Goal: Transaction & Acquisition: Purchase product/service

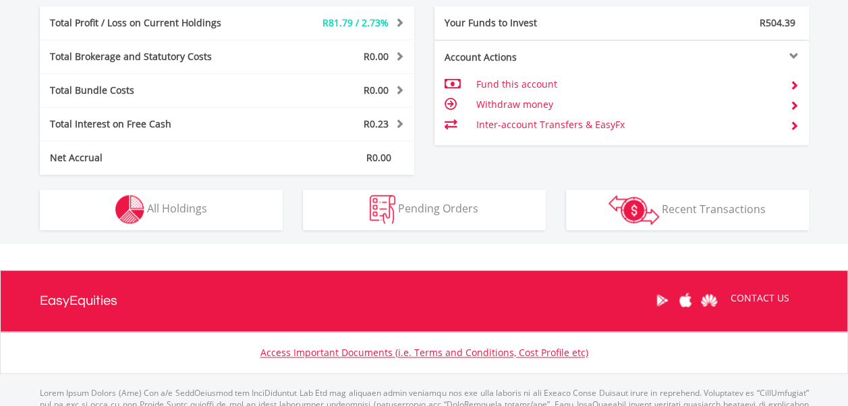
scroll to position [731, 0]
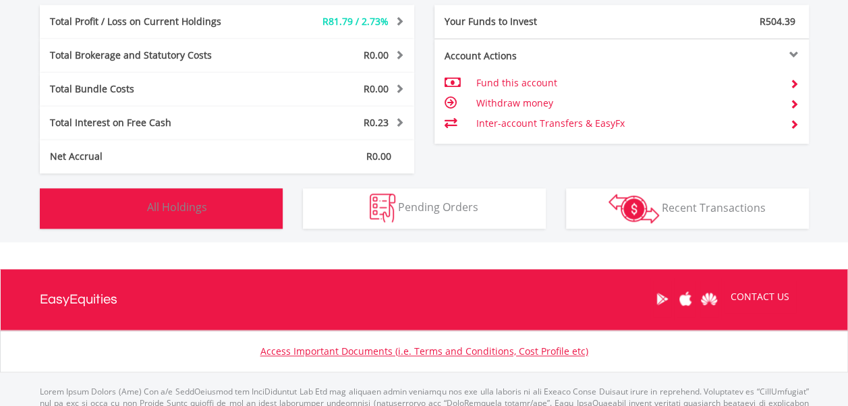
click at [171, 208] on span "All Holdings" at bounding box center [177, 207] width 60 height 15
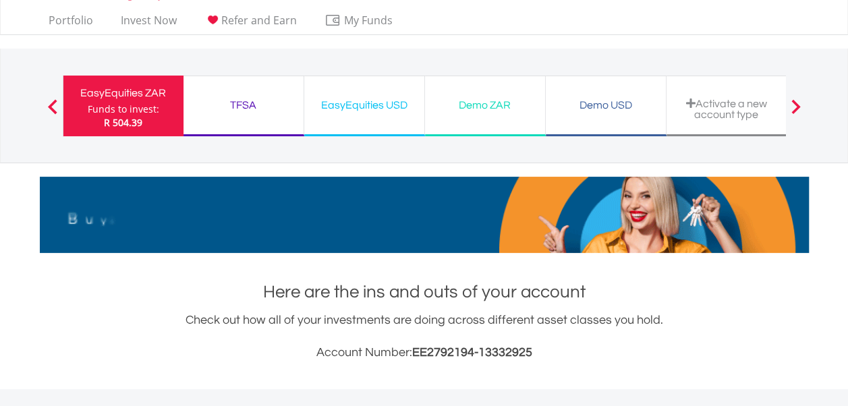
scroll to position [0, 0]
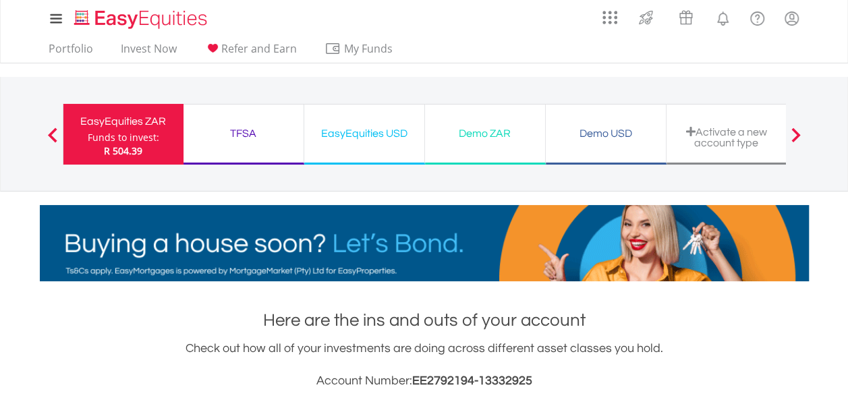
click at [246, 131] on div "TFSA" at bounding box center [244, 133] width 104 height 19
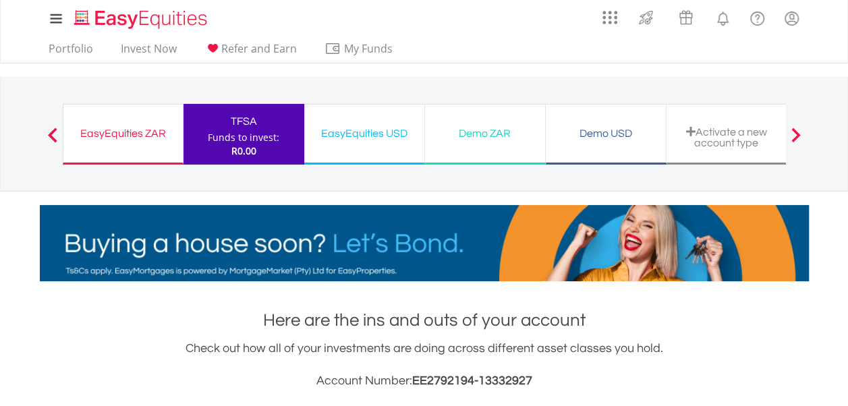
click at [114, 131] on div "EasyEquities ZAR" at bounding box center [122, 133] width 103 height 19
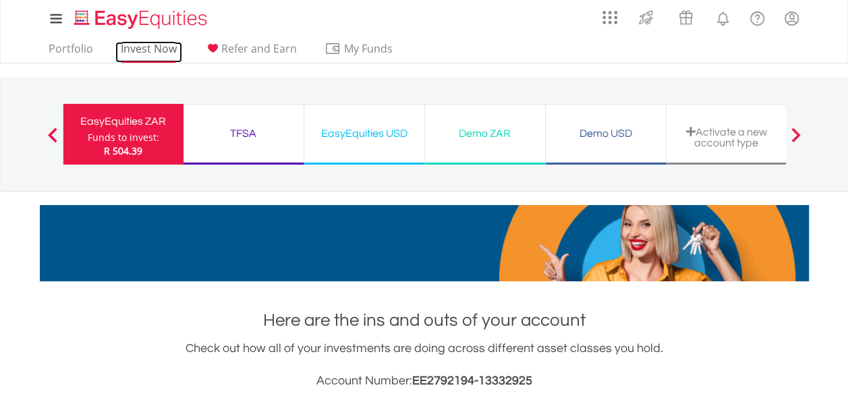
click at [146, 51] on link "Invest Now" at bounding box center [148, 52] width 67 height 21
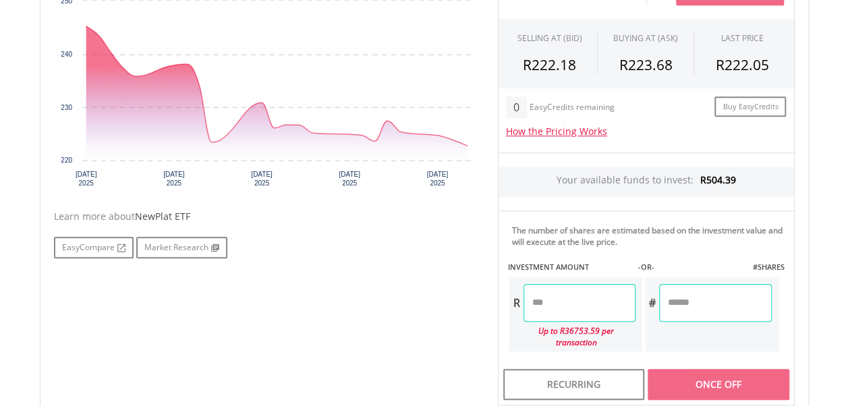
scroll to position [479, 0]
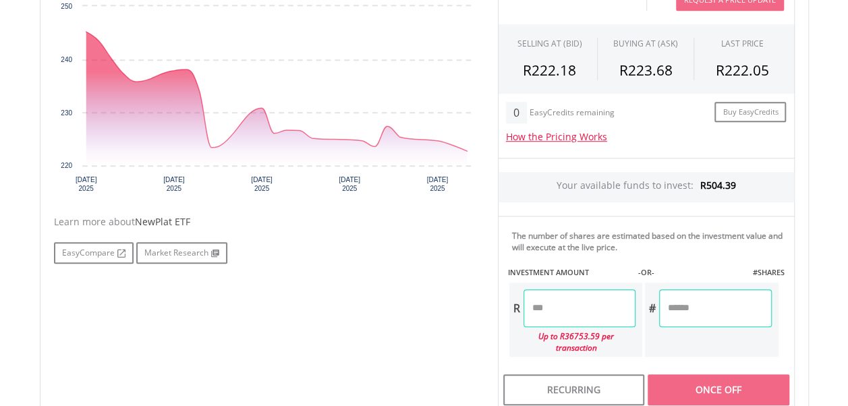
click at [563, 311] on input "number" at bounding box center [579, 308] width 112 height 38
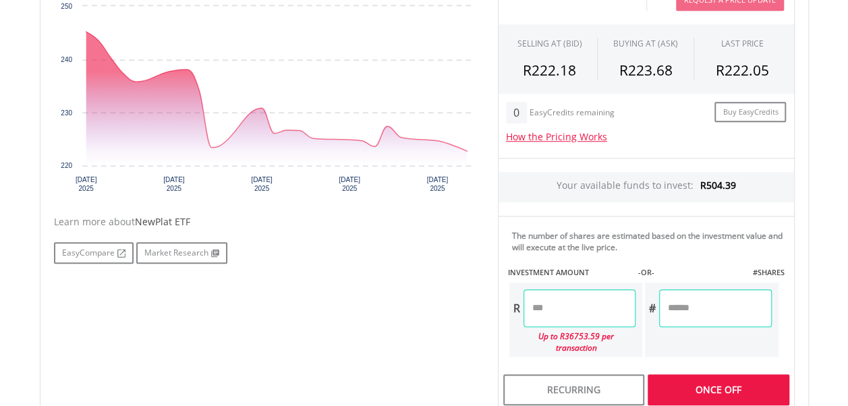
click at [716, 372] on div "Last Updated Price: 15-min. Delay* Price Update Cost: 2 Credits Request A Price…" at bounding box center [646, 182] width 317 height 457
type input "******"
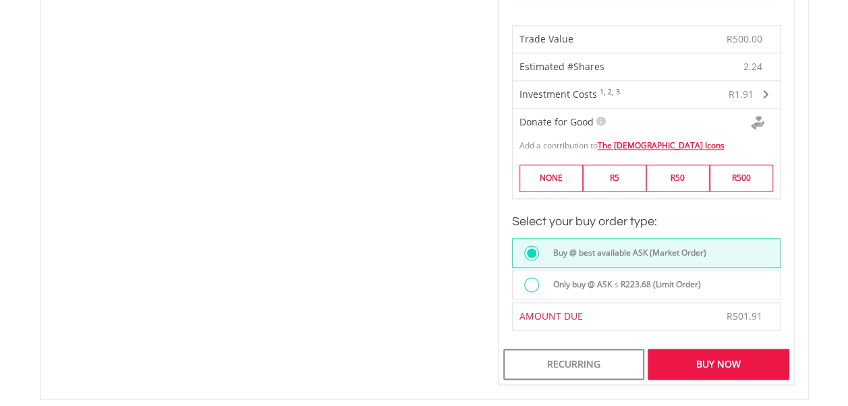
scroll to position [841, 0]
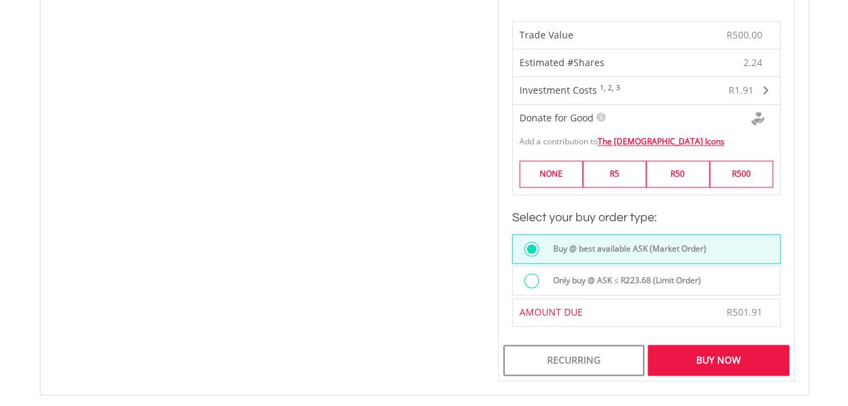
click at [717, 345] on div "Buy Now" at bounding box center [717, 360] width 141 height 31
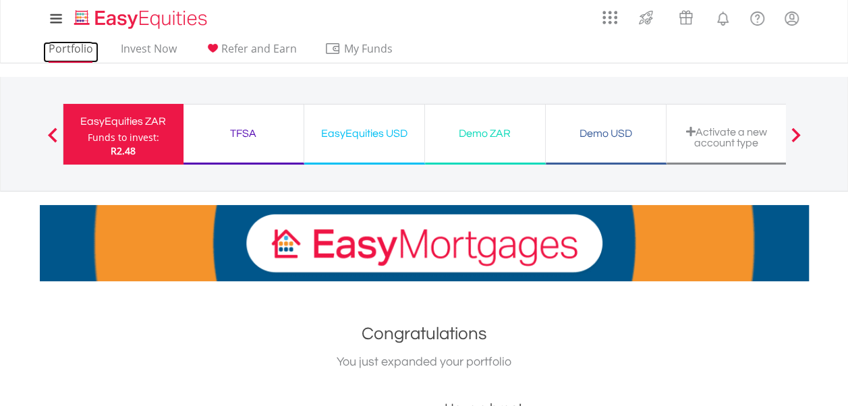
click at [69, 52] on link "Portfolio" at bounding box center [70, 52] width 55 height 21
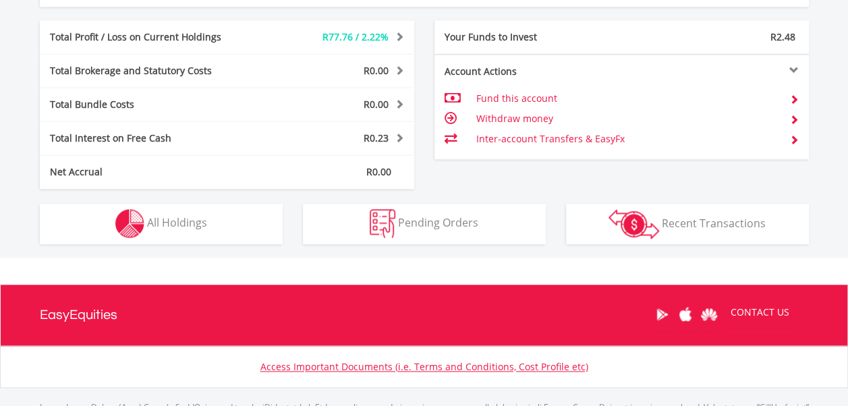
scroll to position [717, 0]
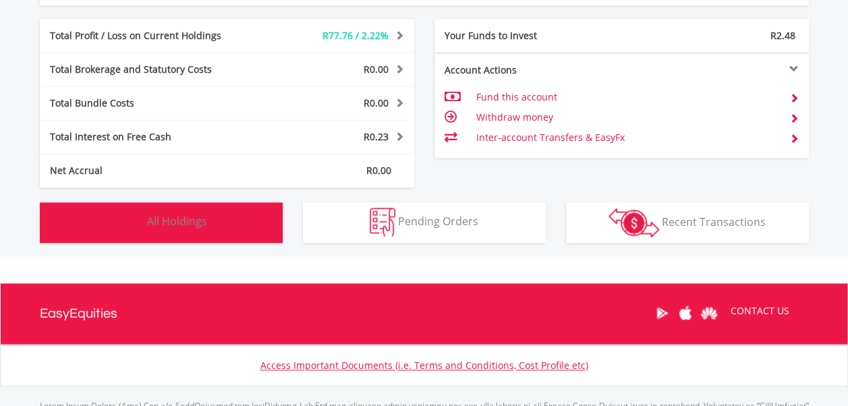
click at [169, 224] on span "All Holdings" at bounding box center [177, 221] width 60 height 15
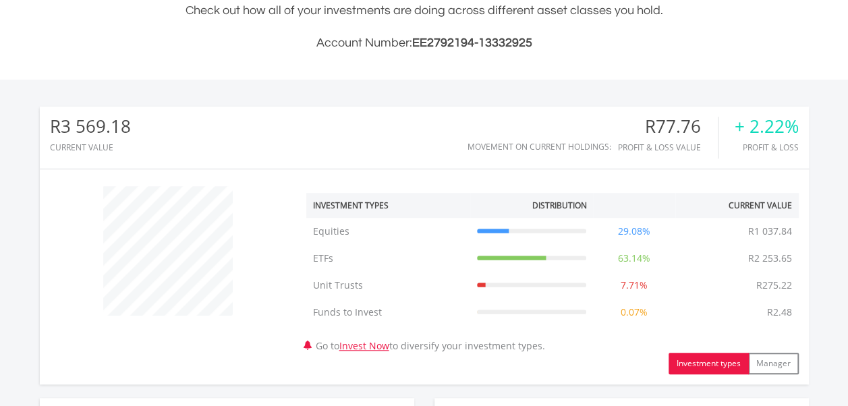
scroll to position [0, 0]
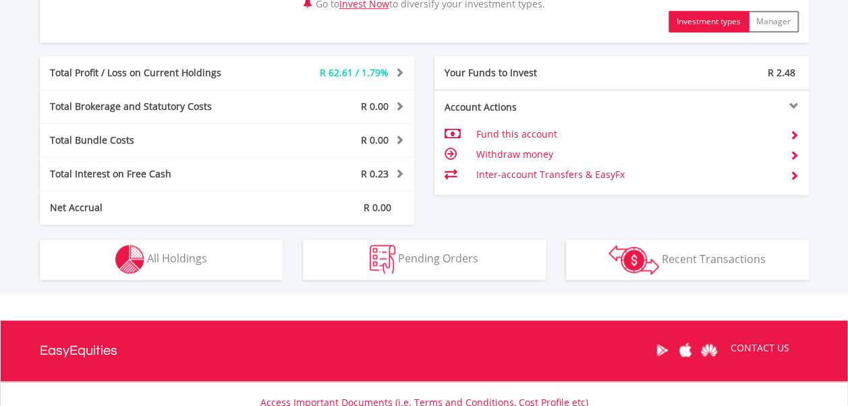
scroll to position [693, 0]
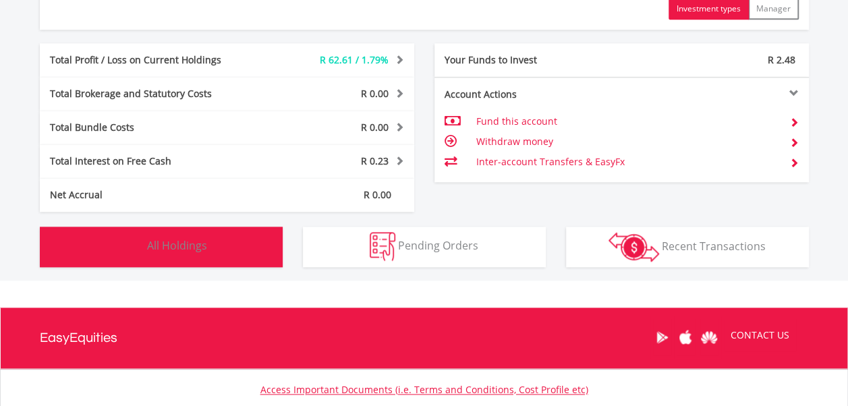
click at [187, 250] on span "All Holdings" at bounding box center [177, 245] width 60 height 15
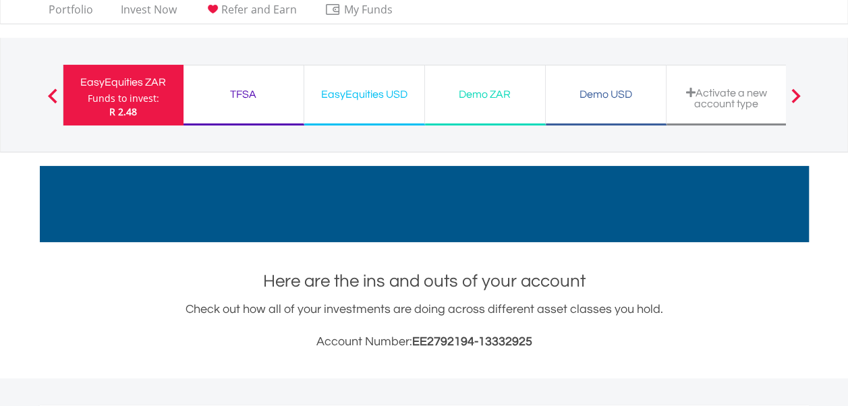
scroll to position [0, 0]
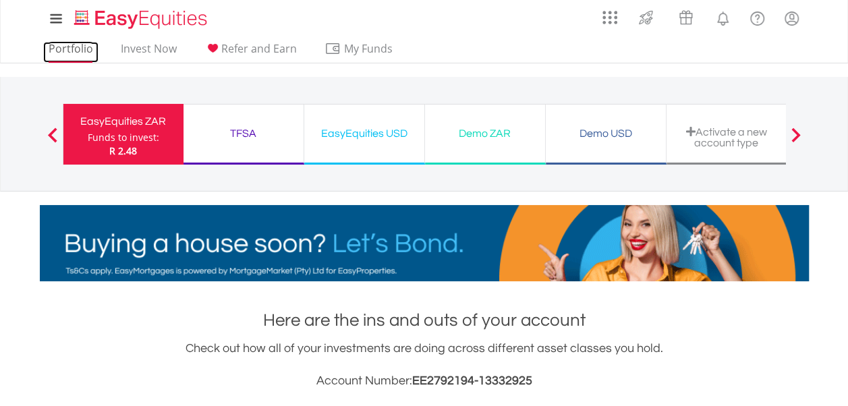
click at [71, 47] on link "Portfolio" at bounding box center [70, 52] width 55 height 21
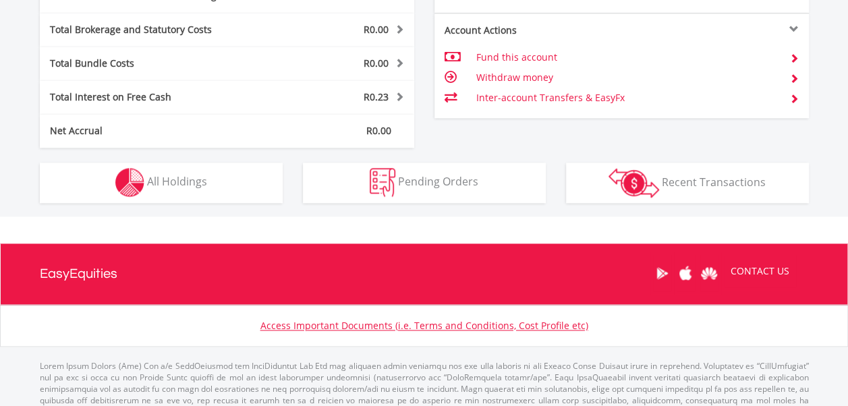
scroll to position [787, 0]
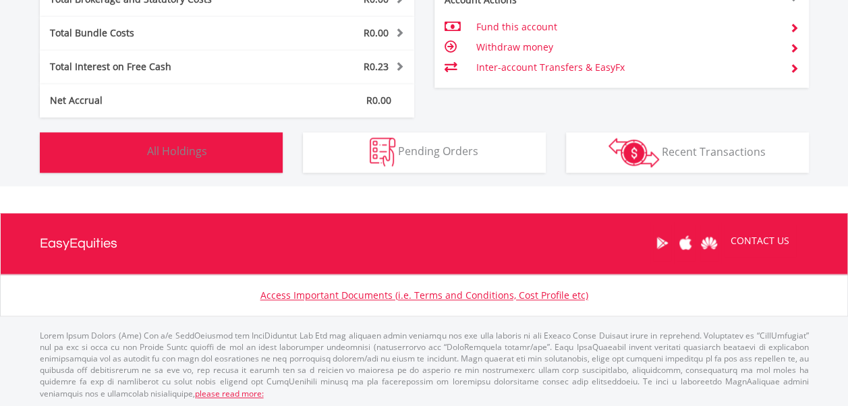
click at [187, 151] on span "All Holdings" at bounding box center [177, 151] width 60 height 15
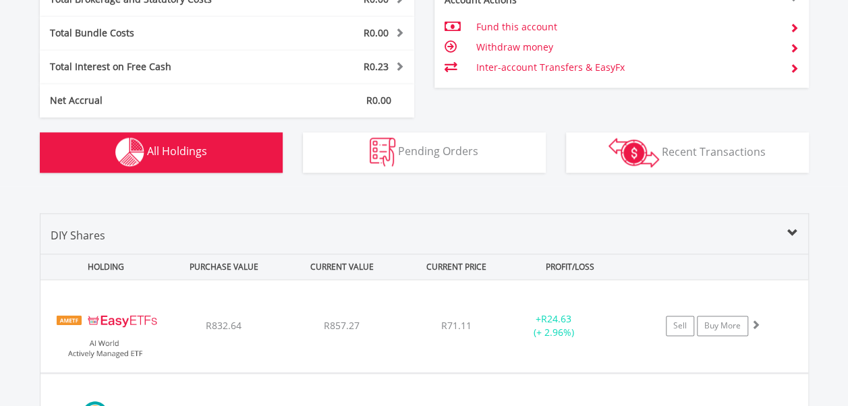
scroll to position [999, 0]
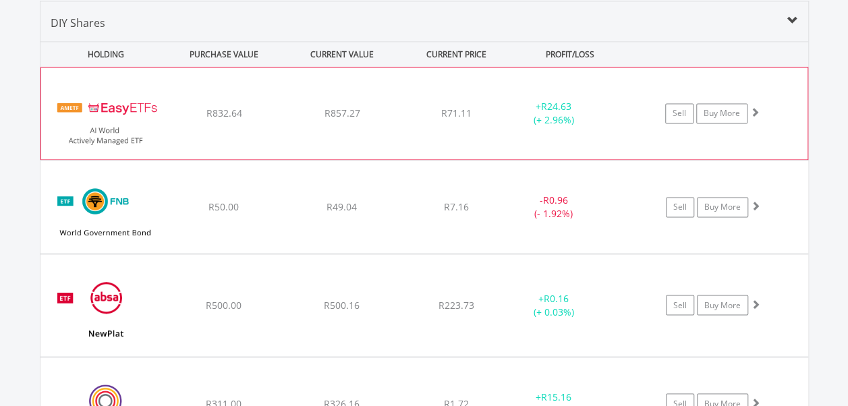
click at [492, 116] on div "R71.11" at bounding box center [456, 113] width 107 height 13
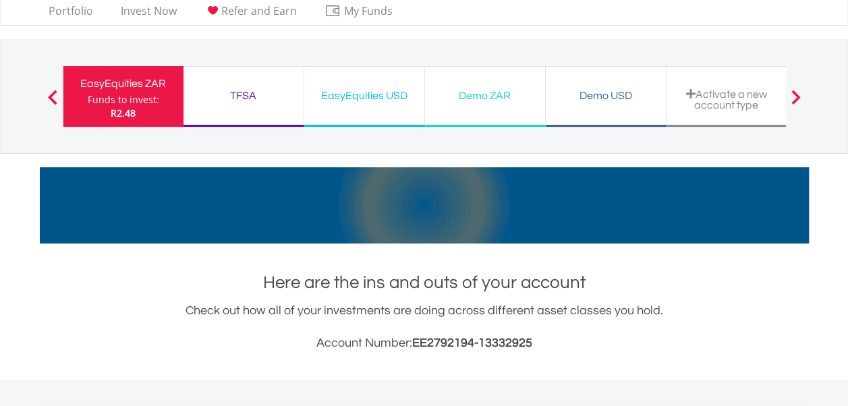
scroll to position [0, 0]
